Goal: Navigation & Orientation: Go to known website

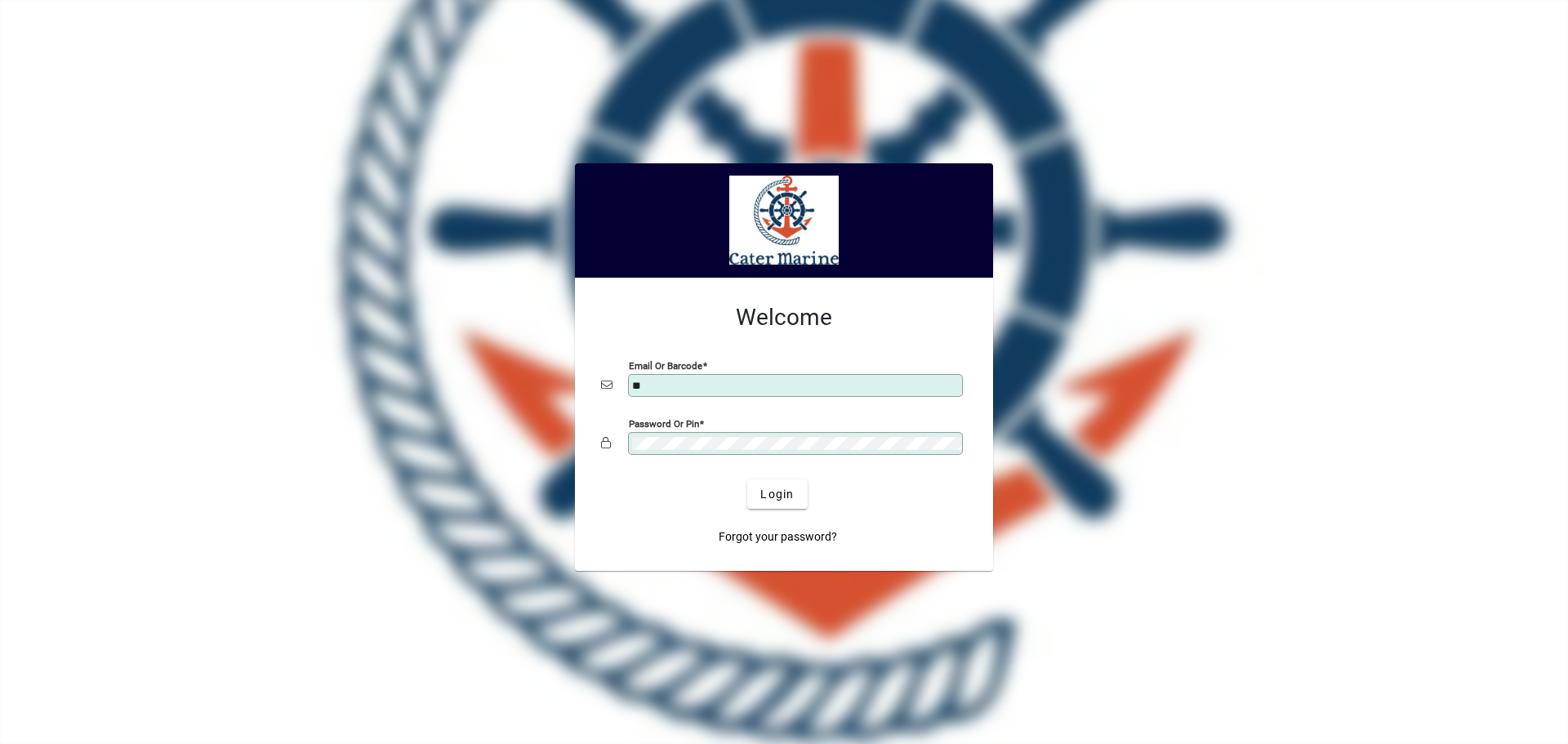
type input "**********"
click at [770, 506] on span "submit" at bounding box center [777, 493] width 60 height 39
